Goal: Navigation & Orientation: Find specific page/section

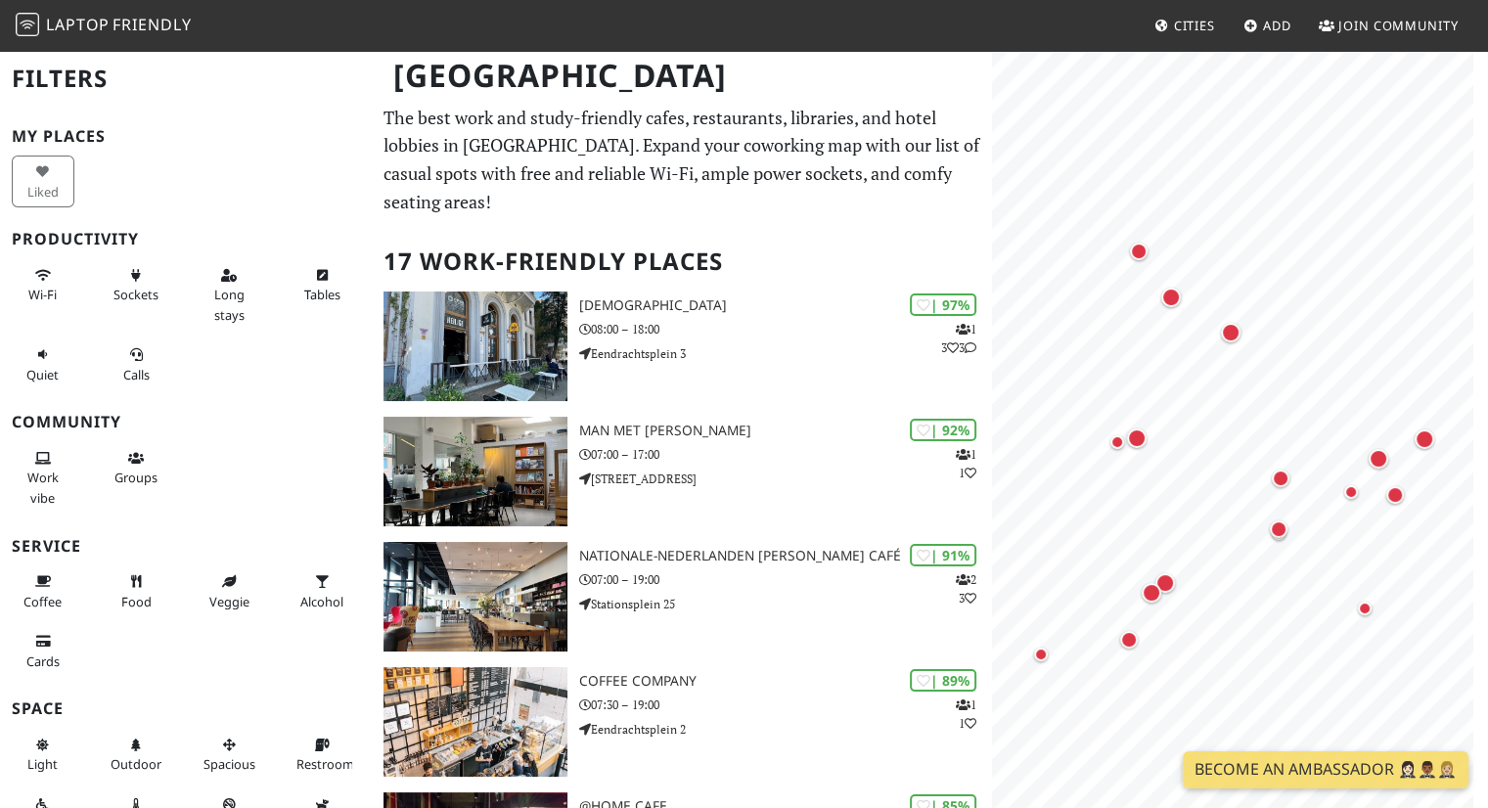
click at [1187, 28] on span "Cities" at bounding box center [1194, 26] width 41 height 18
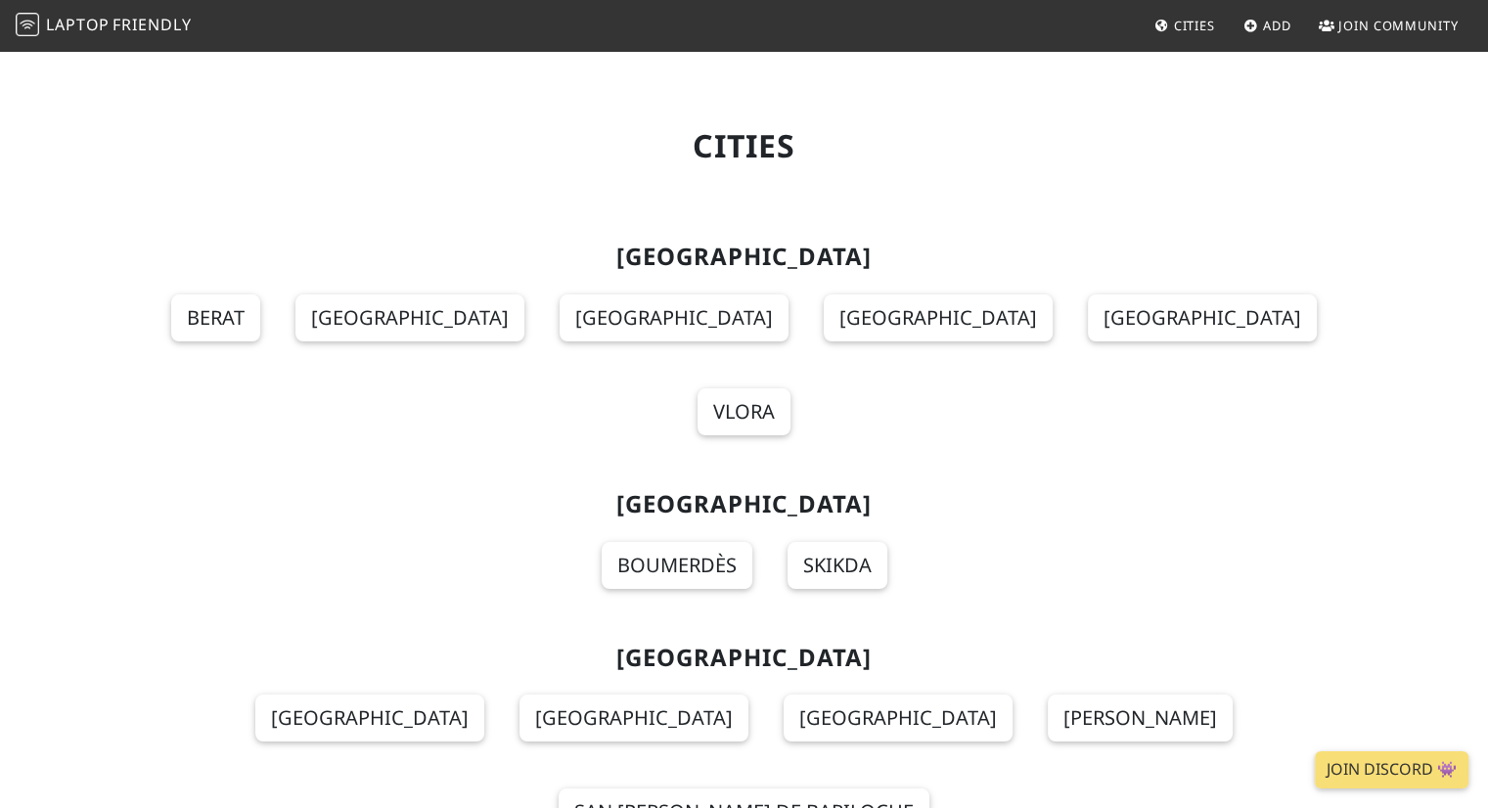
click at [1012, 316] on section "Albania Berat Durrës Korçë Shkodër Tirana Vlora" at bounding box center [745, 351] width 1268 height 248
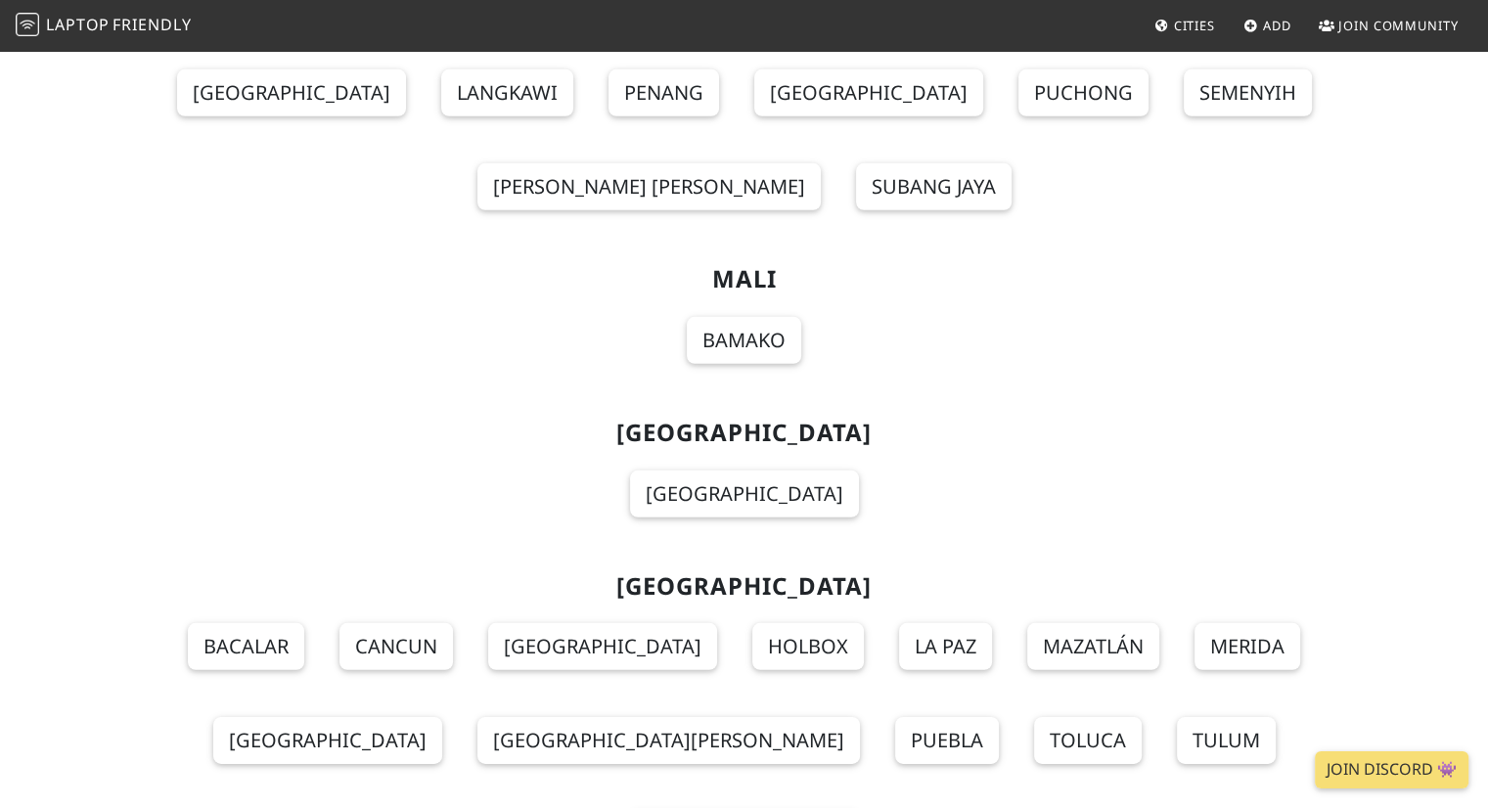
scroll to position [13272, 0]
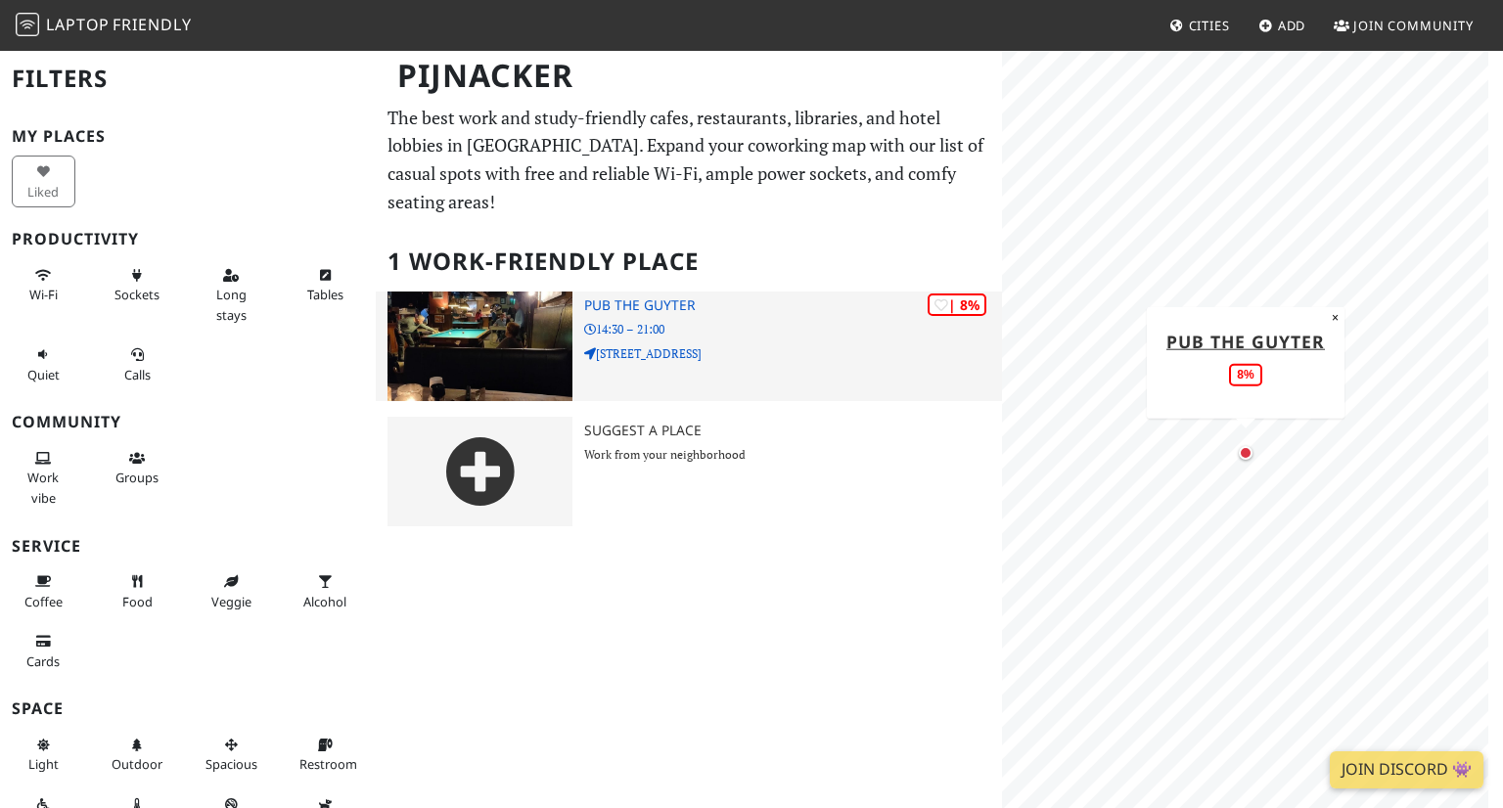
click at [514, 309] on img at bounding box center [479, 347] width 185 height 110
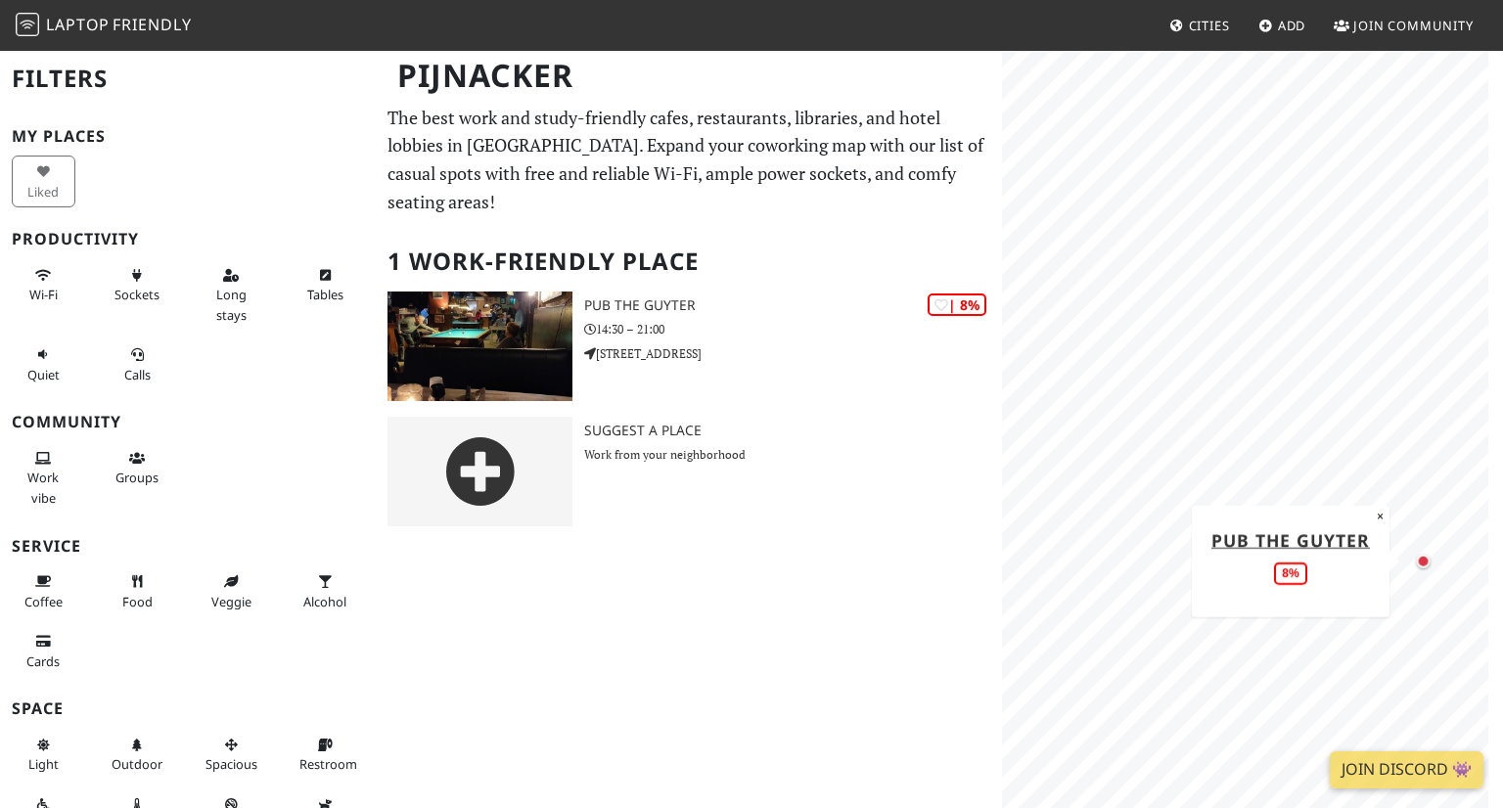
click at [1502, 600] on div "MapLibre | Protomaps © OpenStreetMap Pub The Guyter 8% ×" at bounding box center [1252, 453] width 501 height 808
click at [1227, 31] on span "Cities" at bounding box center [1209, 26] width 41 height 18
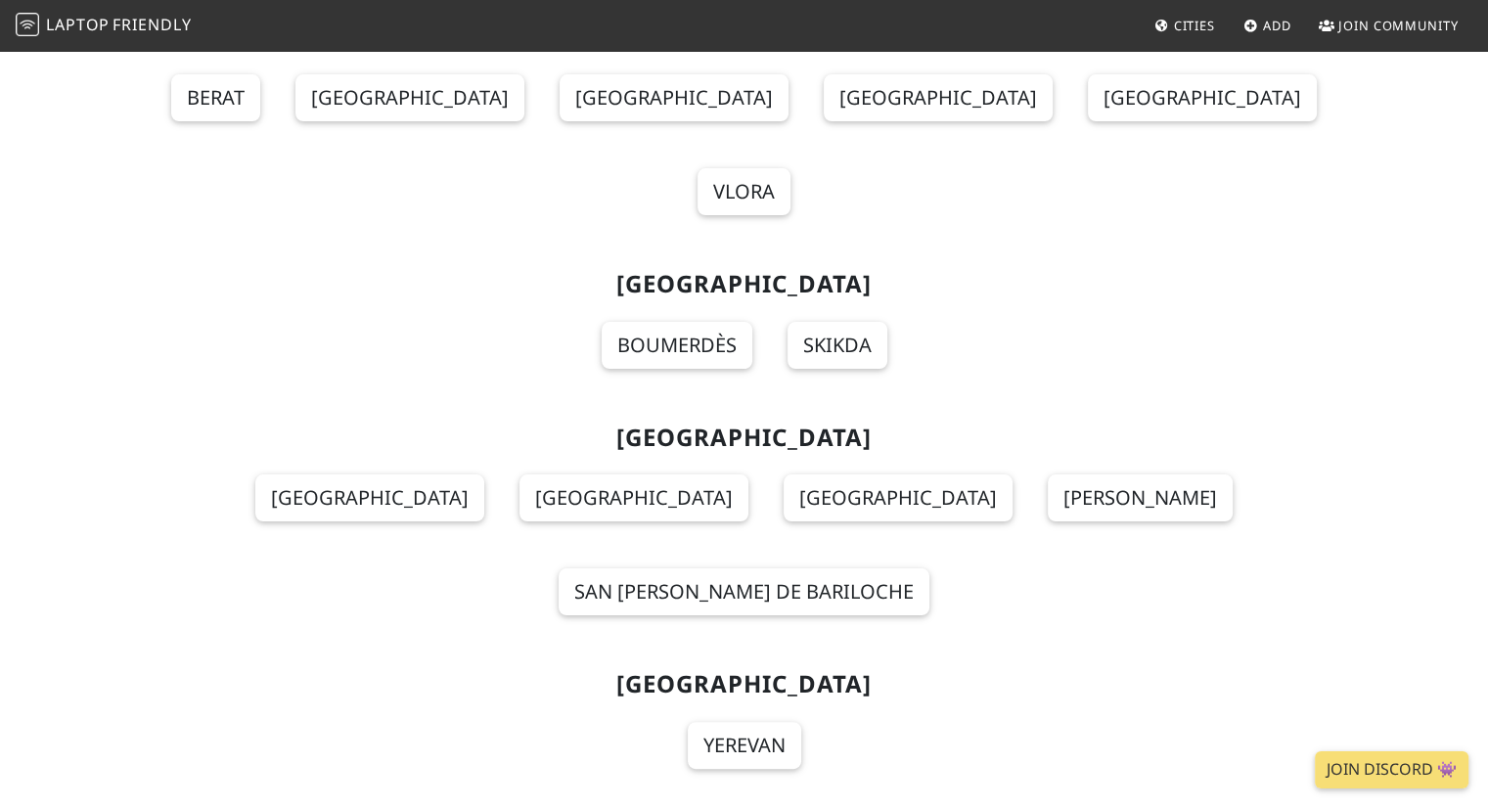
scroll to position [13119, 0]
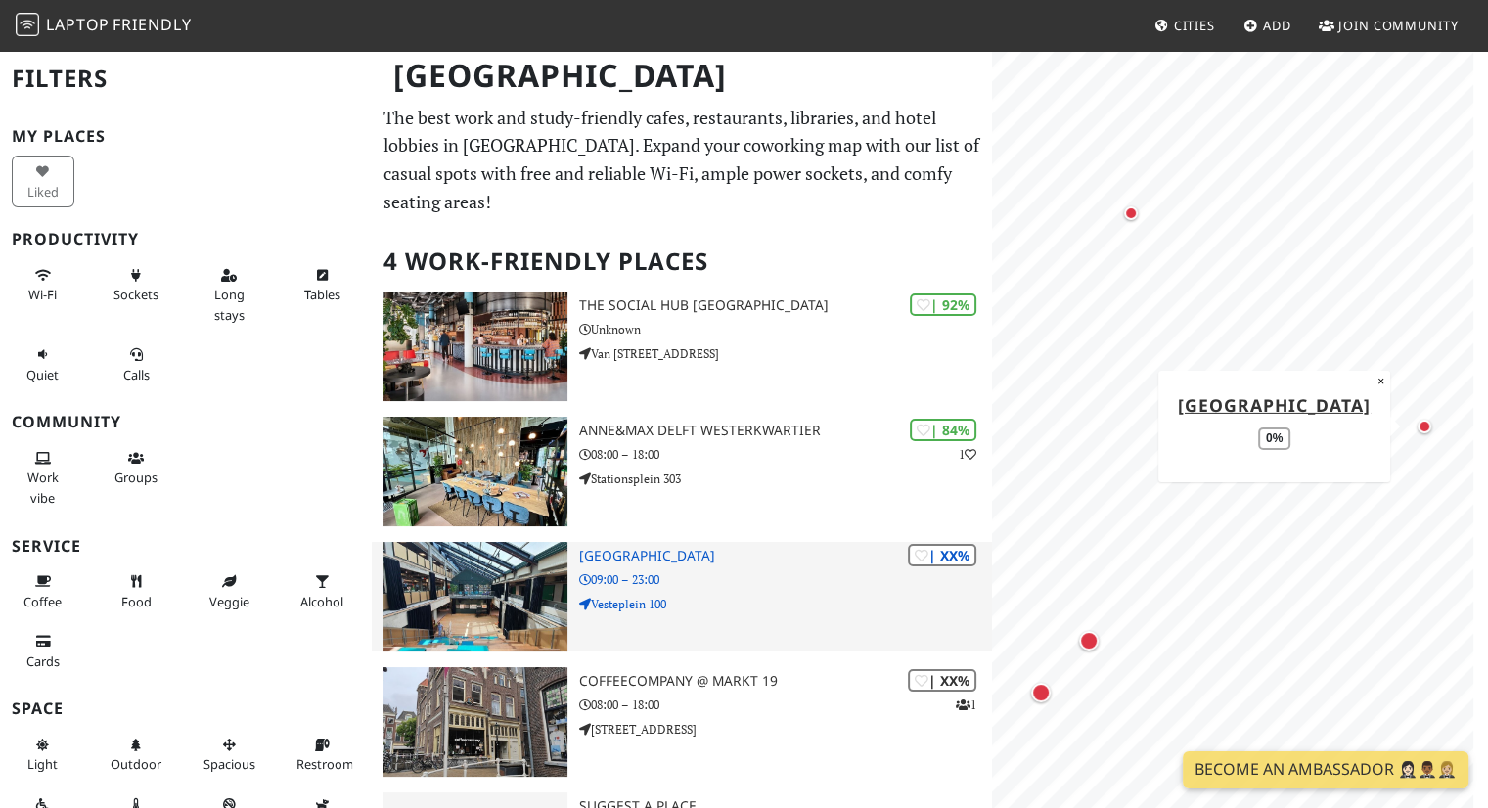
scroll to position [81, 0]
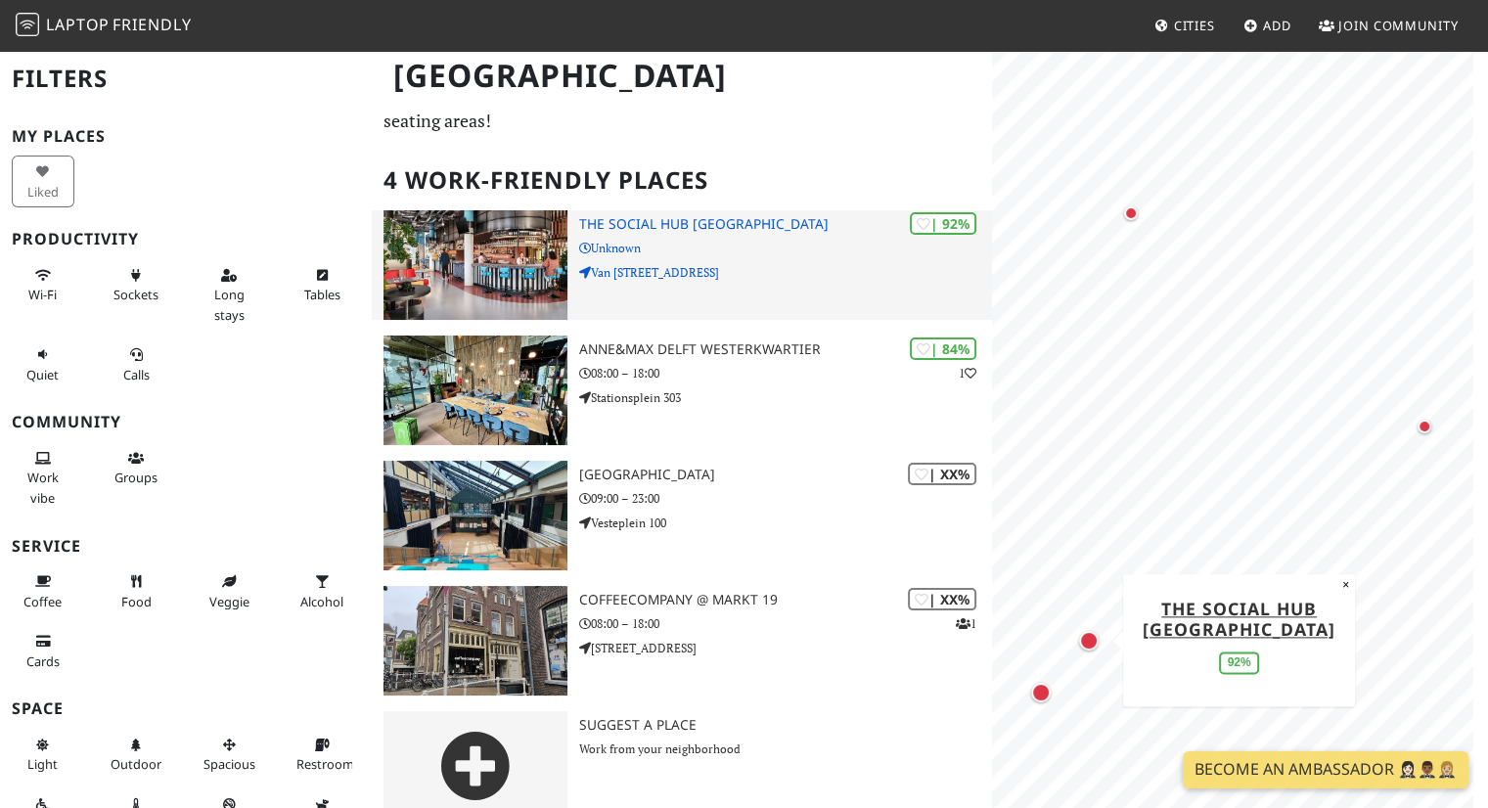
click at [779, 263] on p "Van [STREET_ADDRESS]" at bounding box center [786, 272] width 414 height 19
